Goal: Task Accomplishment & Management: Complete application form

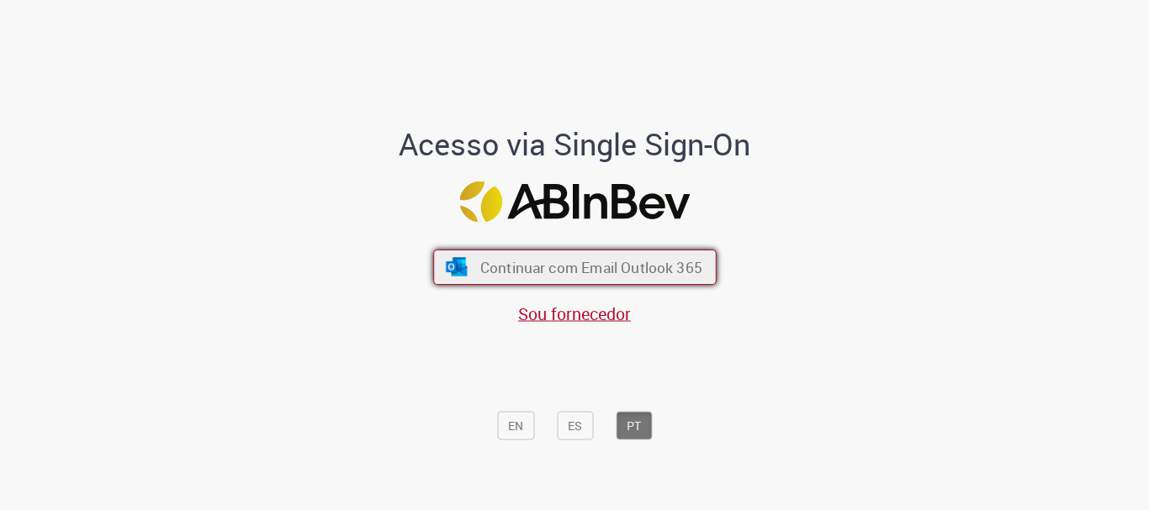
click at [537, 282] on button "Continuar com Email Outlook 365" at bounding box center [574, 267] width 283 height 35
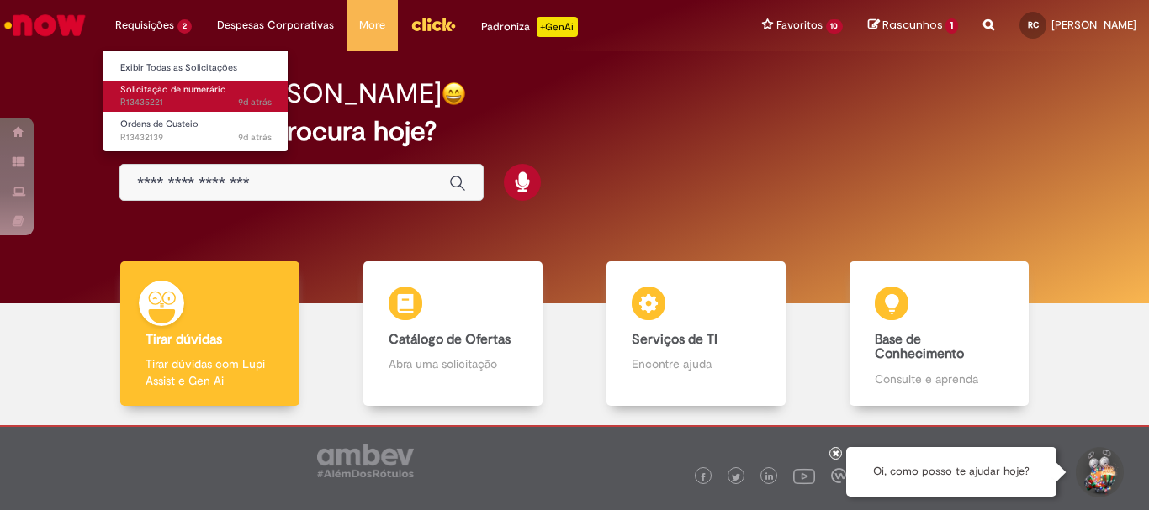
click at [165, 93] on span "Solicitação de numerário" at bounding box center [173, 89] width 106 height 13
